Goal: Information Seeking & Learning: Learn about a topic

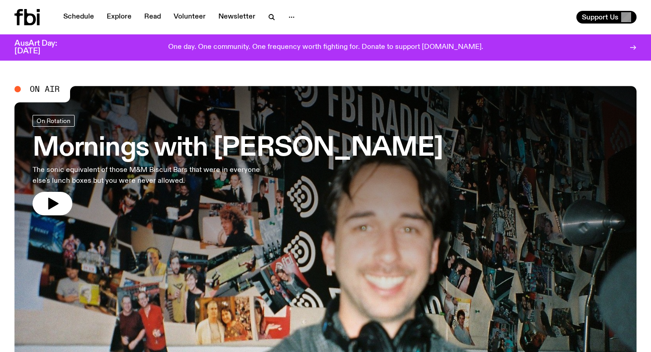
click at [34, 100] on h2 "On Air" at bounding box center [42, 94] width 56 height 16
drag, startPoint x: 39, startPoint y: 87, endPoint x: 42, endPoint y: 95, distance: 9.2
click at [39, 87] on span "On Air" at bounding box center [45, 89] width 30 height 8
click at [42, 90] on span "On Air" at bounding box center [45, 89] width 30 height 8
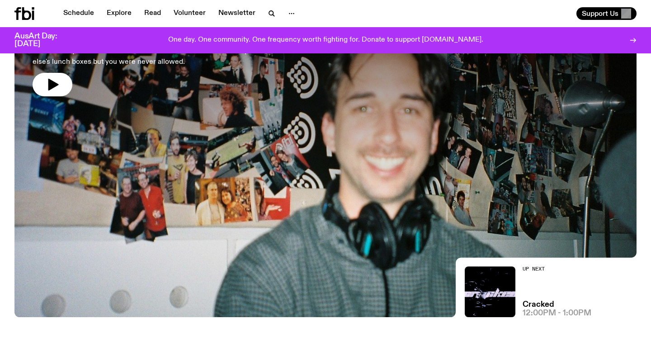
scroll to position [108, 0]
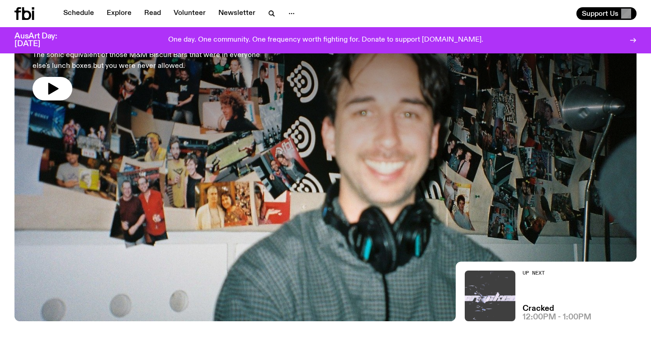
click at [485, 295] on img at bounding box center [490, 295] width 51 height 51
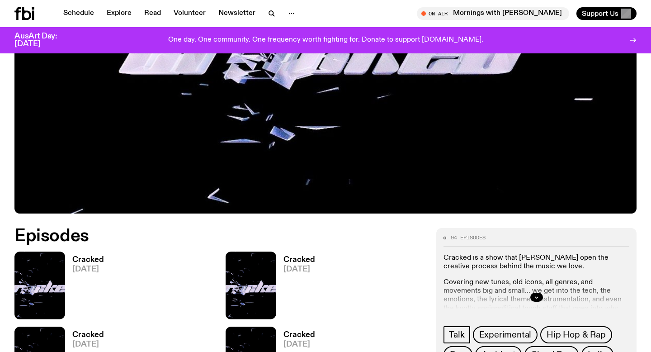
scroll to position [317, 0]
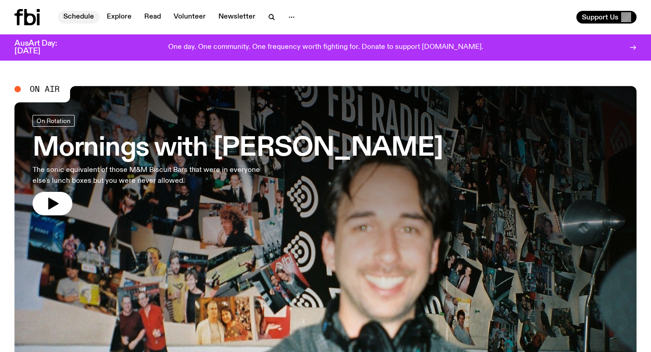
click at [76, 16] on link "Schedule" at bounding box center [79, 17] width 42 height 13
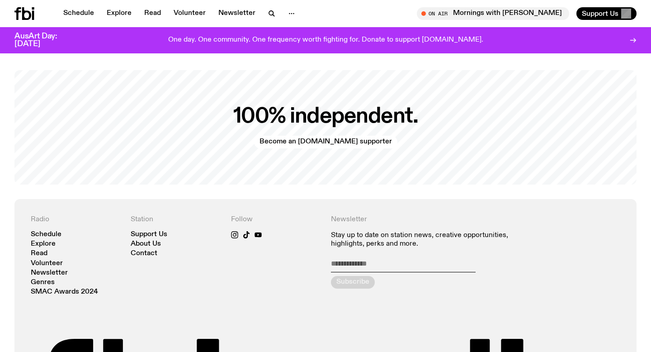
scroll to position [1837, 0]
